Goal: Find specific page/section: Find specific page/section

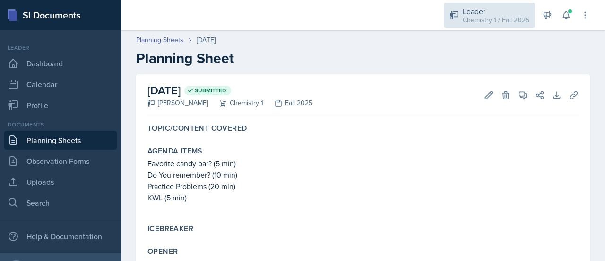
click at [494, 17] on div "Chemistry 1 / Fall 2025" at bounding box center [496, 20] width 67 height 10
click at [483, 18] on div "Chemistry 1 / Fall 2025" at bounding box center [496, 20] width 67 height 10
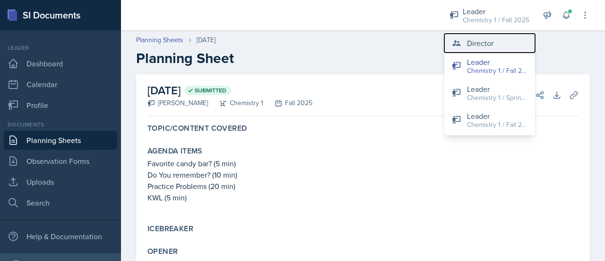
click at [481, 44] on div "Director" at bounding box center [480, 42] width 26 height 11
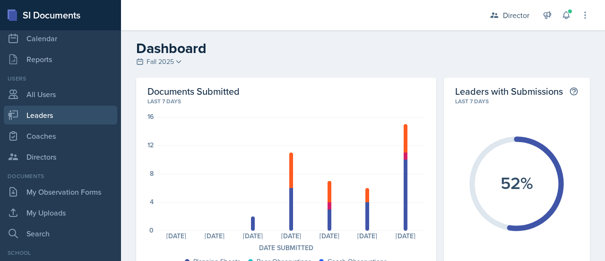
scroll to position [46, 0]
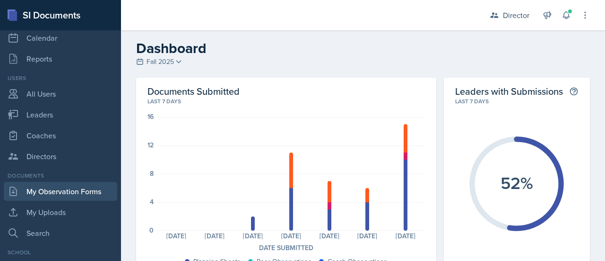
click at [58, 189] on link "My Observation Forms" at bounding box center [60, 191] width 113 height 19
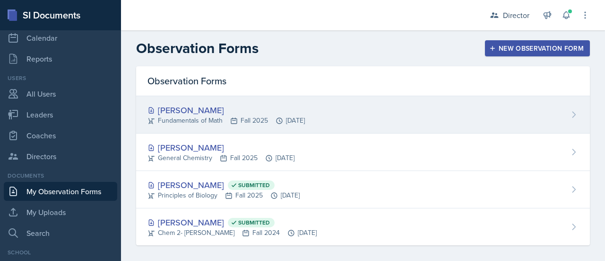
click at [233, 112] on div "[PERSON_NAME]" at bounding box center [226, 110] width 157 height 13
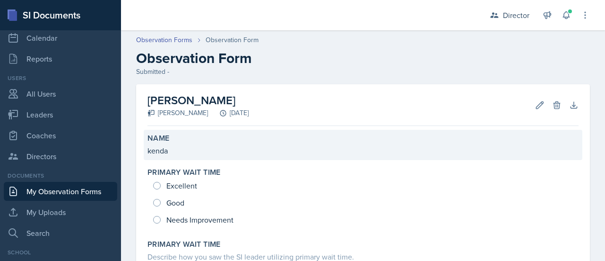
click at [174, 148] on p "kenda" at bounding box center [363, 150] width 431 height 11
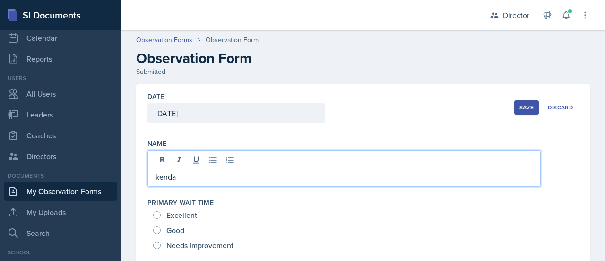
click at [179, 161] on div "kenda" at bounding box center [344, 168] width 393 height 36
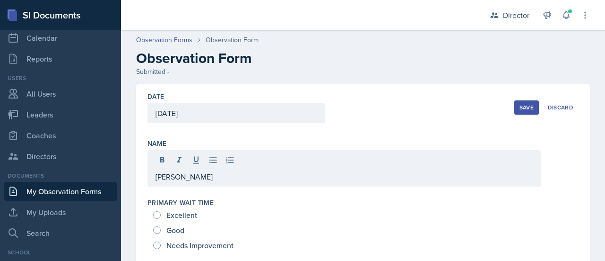
click at [54, 189] on link "My Observation Forms" at bounding box center [60, 191] width 113 height 19
